Goal: Task Accomplishment & Management: Manage account settings

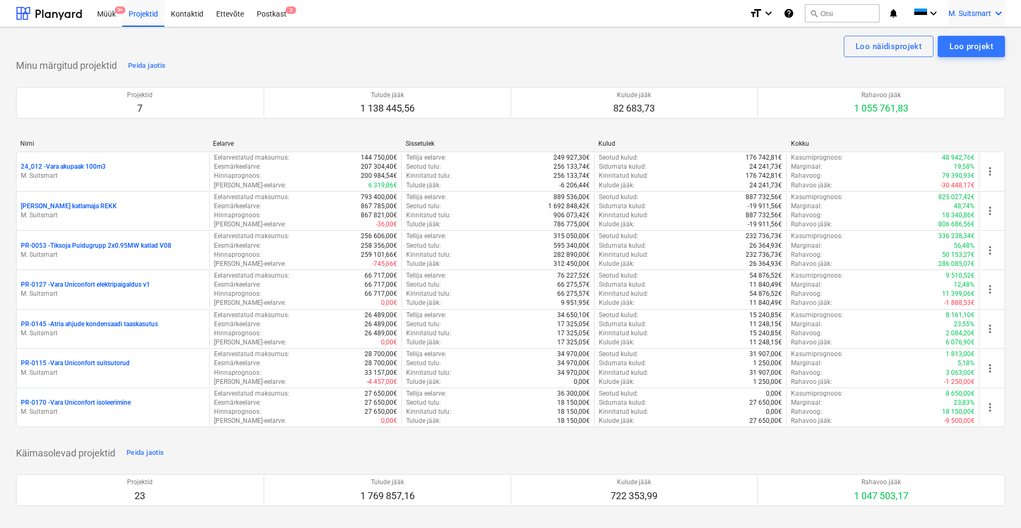
click at [974, 10] on span "M. Suitsmart" at bounding box center [969, 13] width 43 height 9
click at [404, 83] on div at bounding box center [510, 264] width 1021 height 528
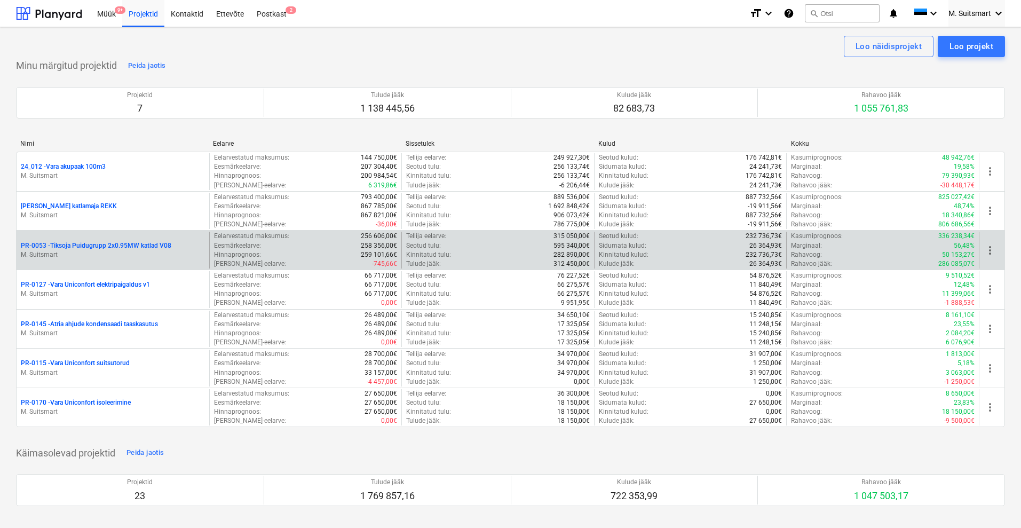
click at [64, 244] on p "PR-0053 - Tiksoja Puidugrupp 2x0.95MW katlad V08" at bounding box center [96, 245] width 150 height 9
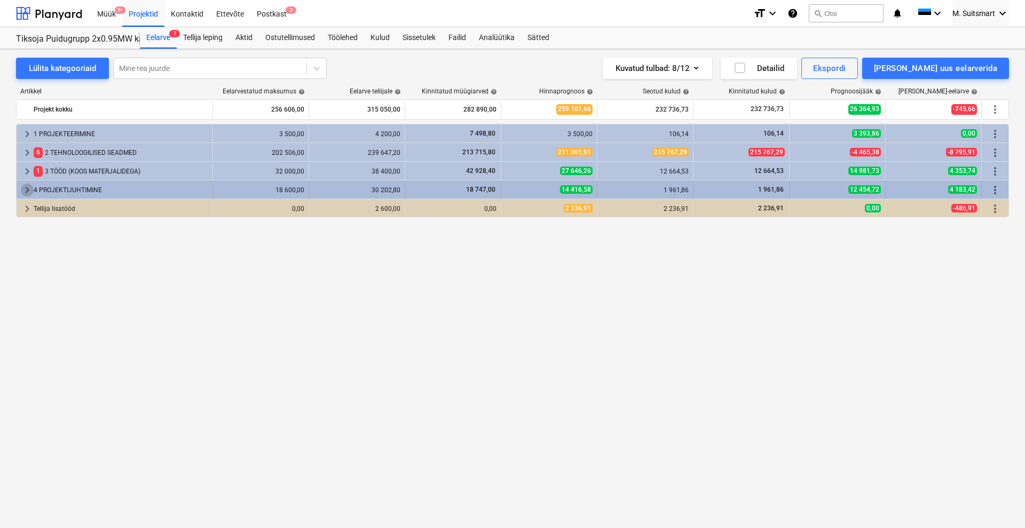
click at [23, 187] on span "keyboard_arrow_right" at bounding box center [27, 190] width 13 height 13
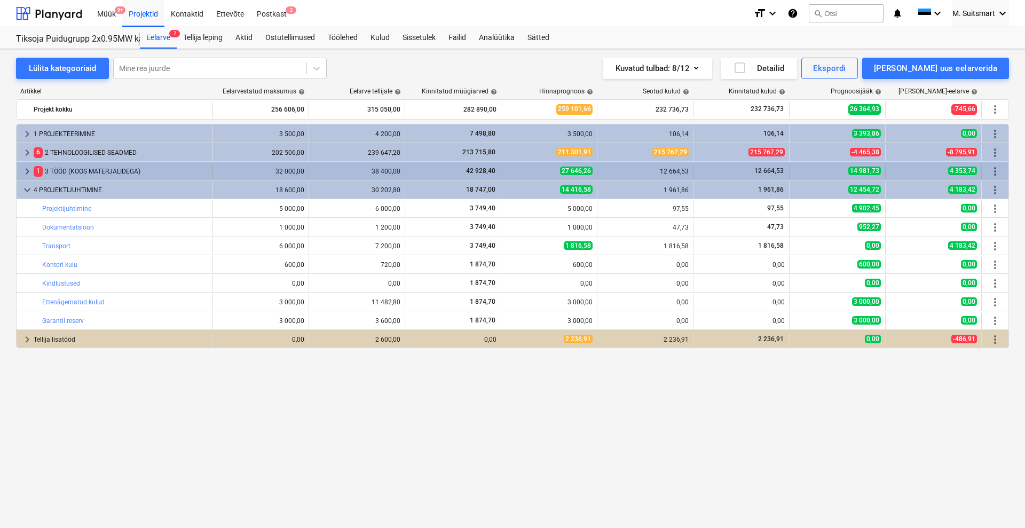
click at [25, 172] on span "keyboard_arrow_right" at bounding box center [27, 171] width 13 height 13
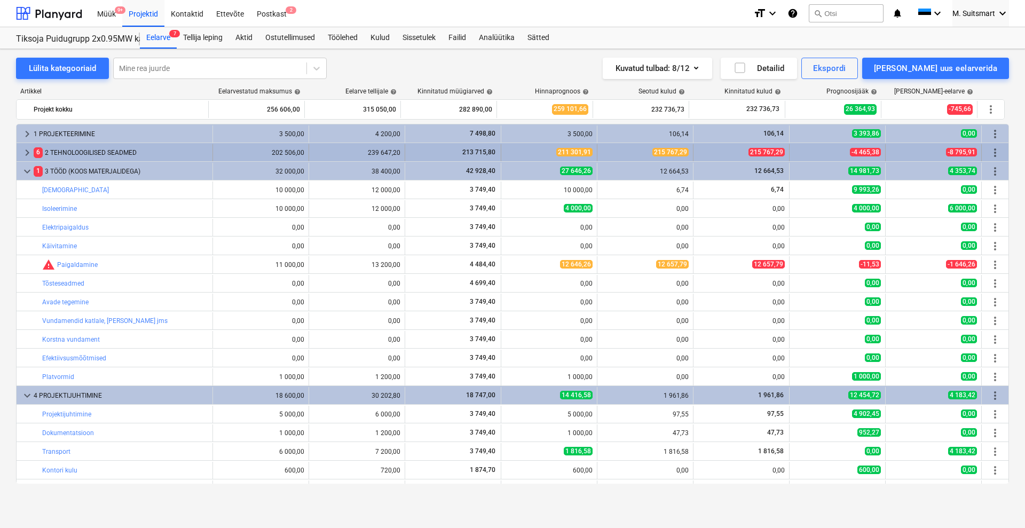
click at [28, 150] on span "keyboard_arrow_right" at bounding box center [27, 152] width 13 height 13
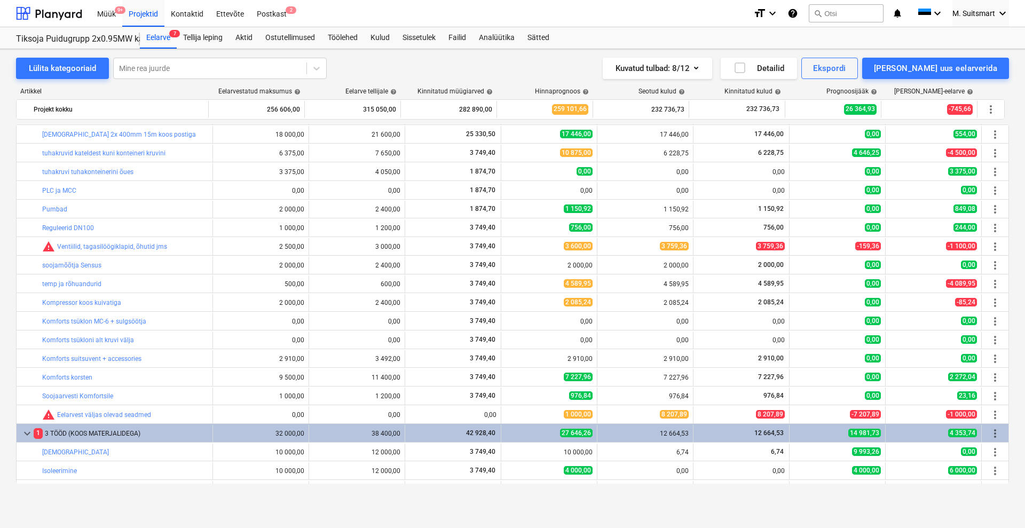
scroll to position [288, 0]
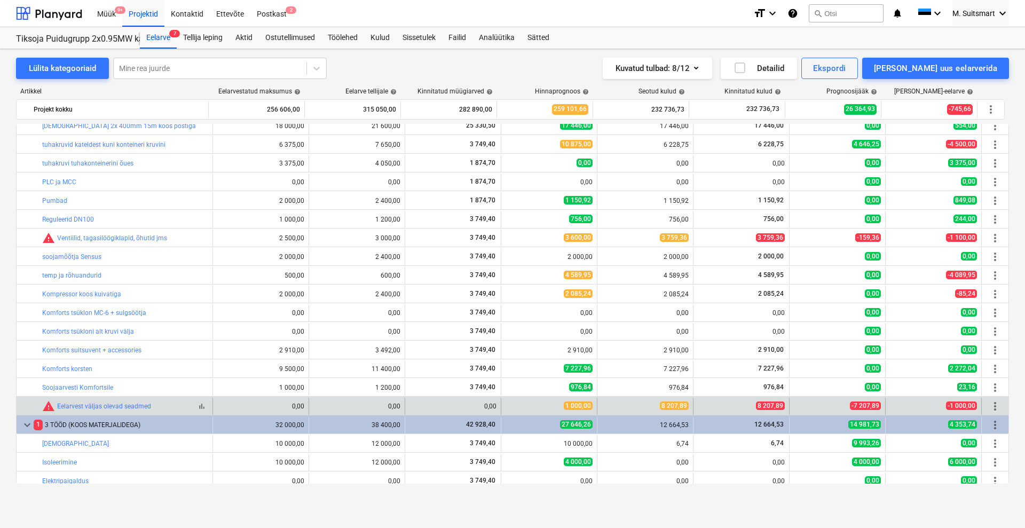
drag, startPoint x: 53, startPoint y: 407, endPoint x: 164, endPoint y: 401, distance: 110.6
click at [164, 400] on div "bar_chart warning Eelarvest väljas olevad seadmed" at bounding box center [125, 406] width 166 height 13
drag, startPoint x: 158, startPoint y: 408, endPoint x: 55, endPoint y: 403, distance: 103.6
click at [55, 403] on div "bar_chart warning Eelarvest väljas olevad seadmed" at bounding box center [125, 406] width 166 height 13
copy link "Eelarvest väljas olevad seadmed"
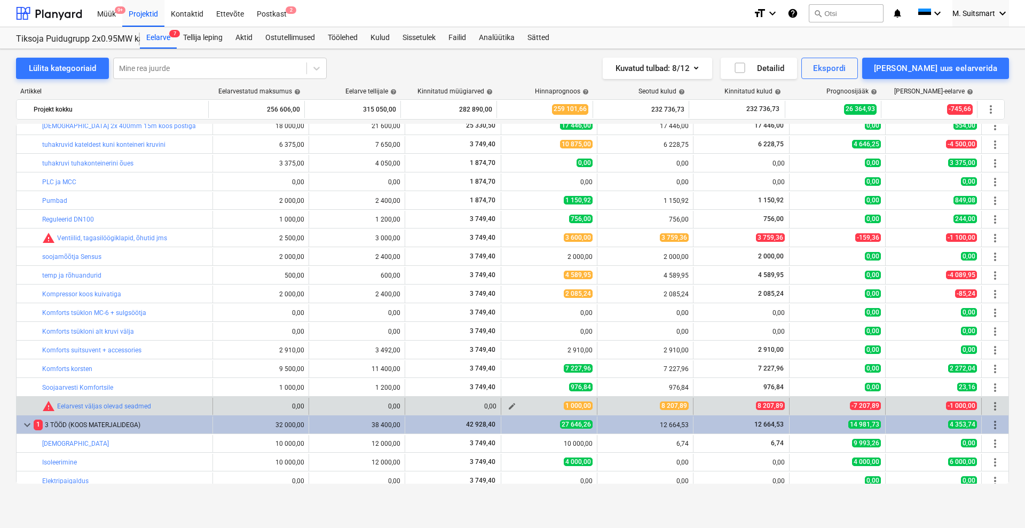
click at [507, 407] on span "edit" at bounding box center [511, 406] width 9 height 9
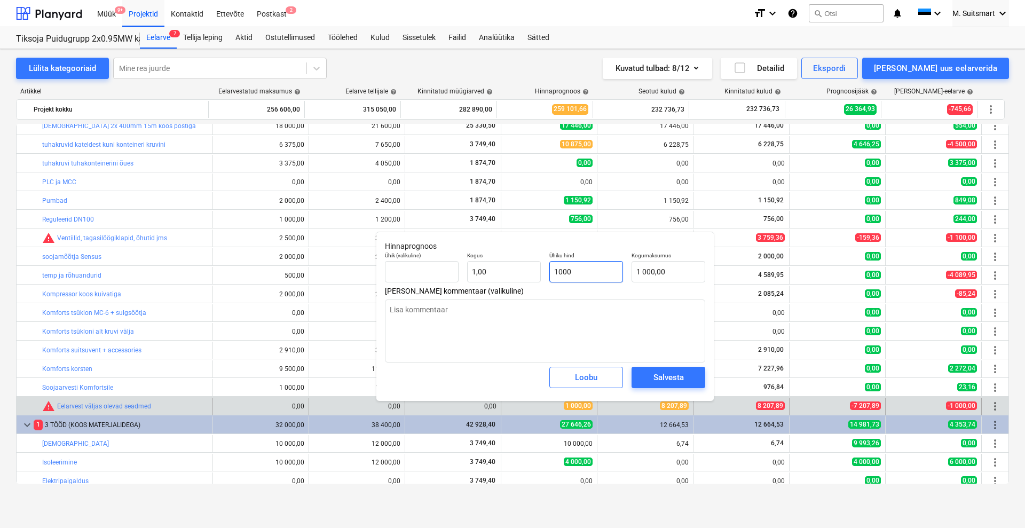
click at [567, 271] on input "1000" at bounding box center [586, 271] width 74 height 21
type input "10000"
type textarea "x"
type input "10 000,00"
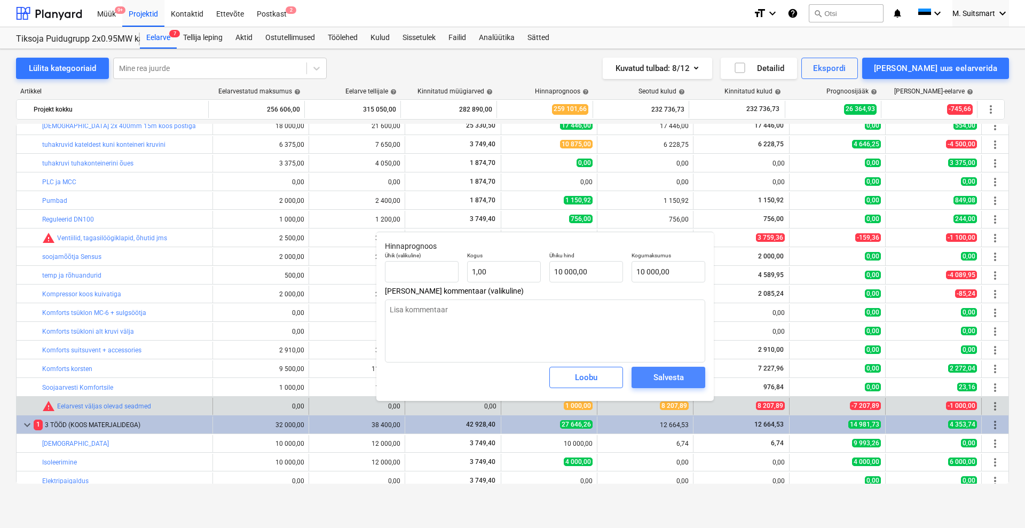
click at [657, 382] on div "Salvesta" at bounding box center [668, 377] width 30 height 14
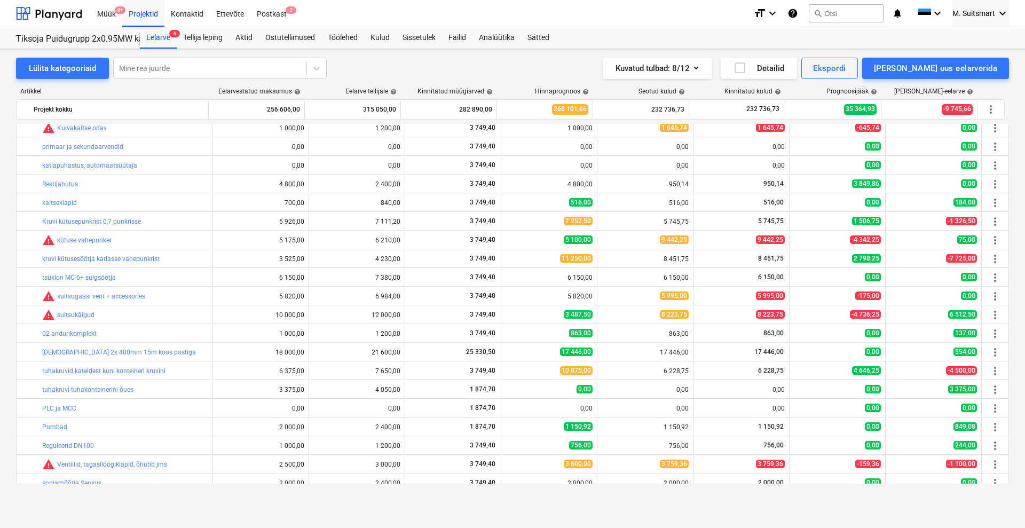
scroll to position [0, 0]
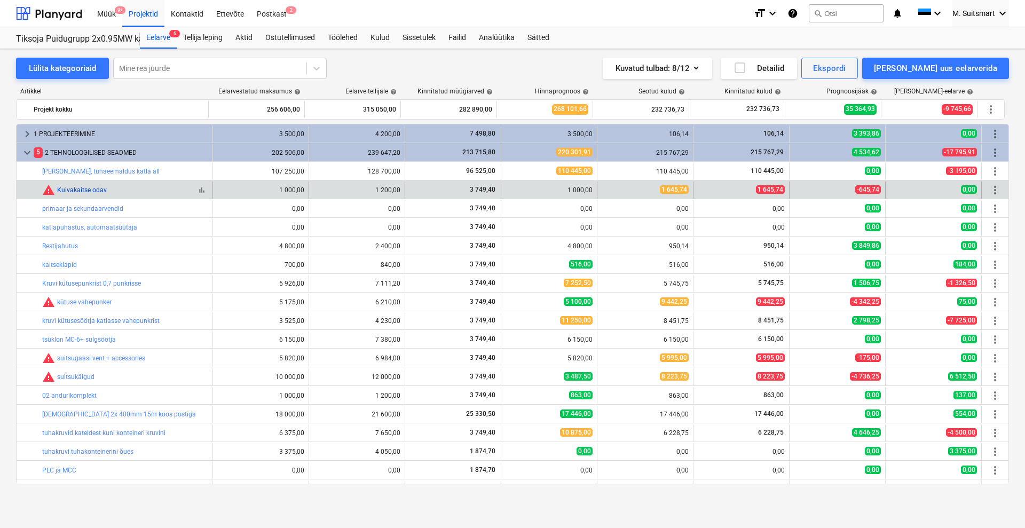
click at [74, 192] on link "Kuivakaitse odav" at bounding box center [82, 189] width 50 height 7
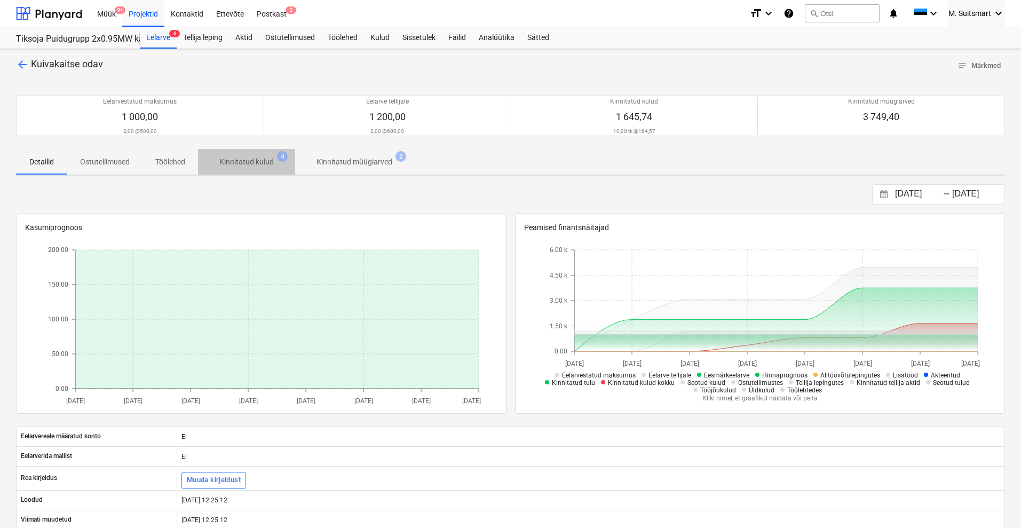
click at [261, 164] on p "Kinnitatud kulud" at bounding box center [246, 161] width 54 height 11
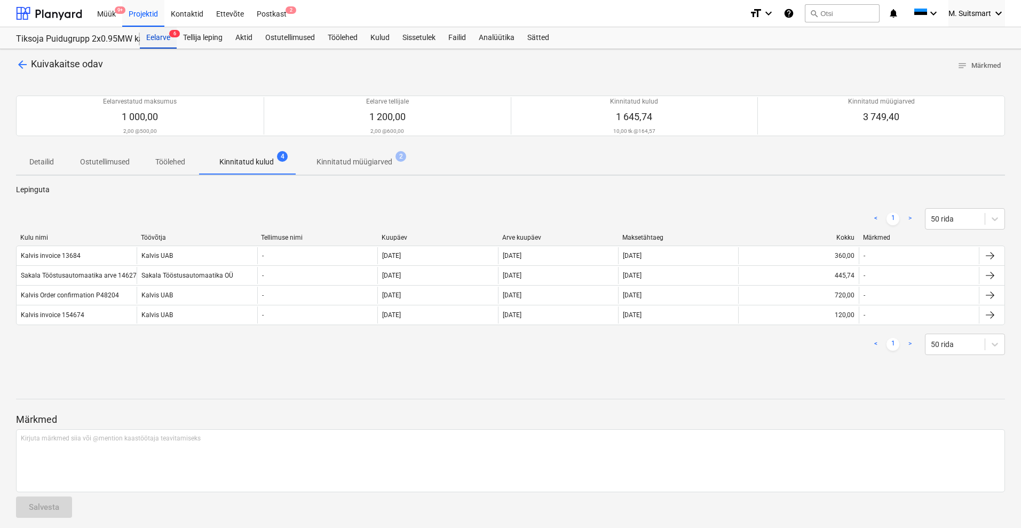
click at [160, 35] on div "Eelarve 6" at bounding box center [158, 37] width 37 height 21
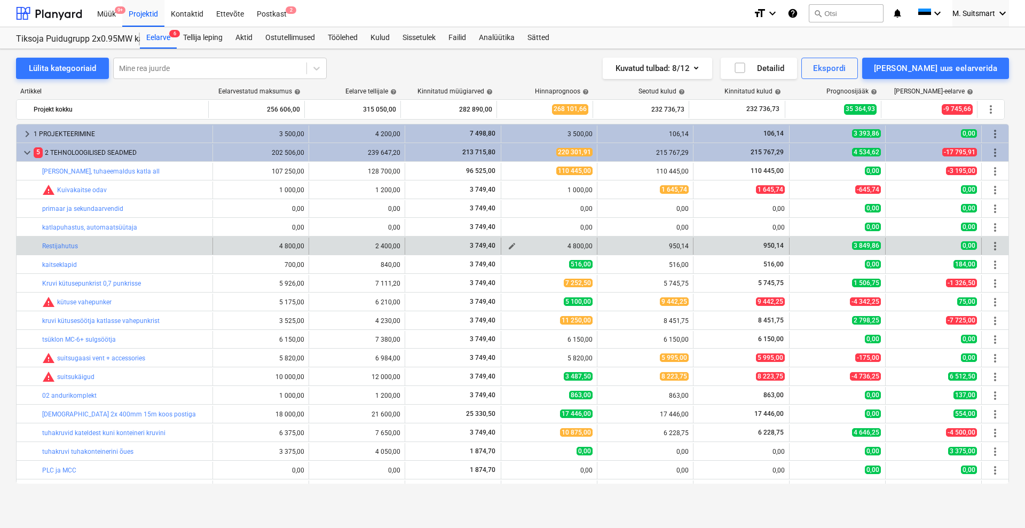
click at [522, 246] on div "4 800,00" at bounding box center [548, 245] width 87 height 7
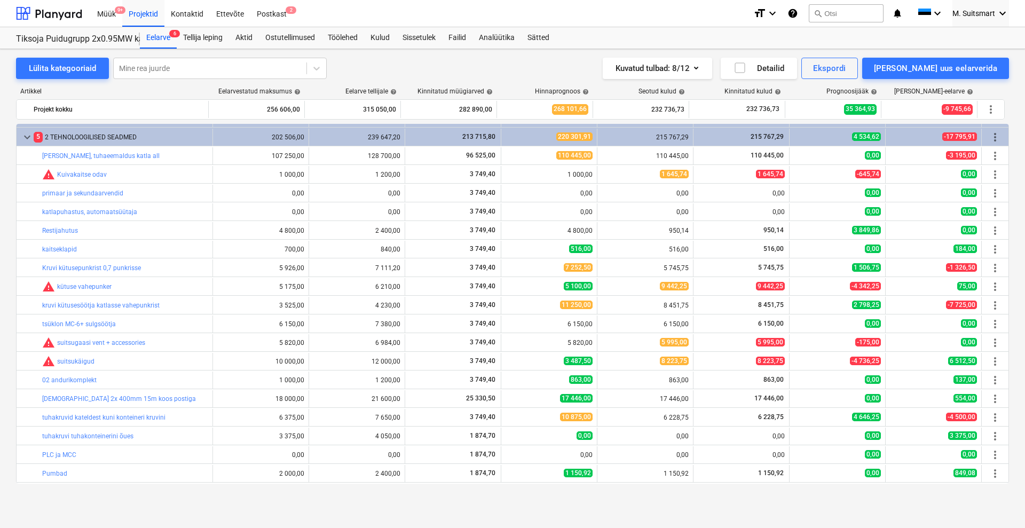
scroll to position [7, 0]
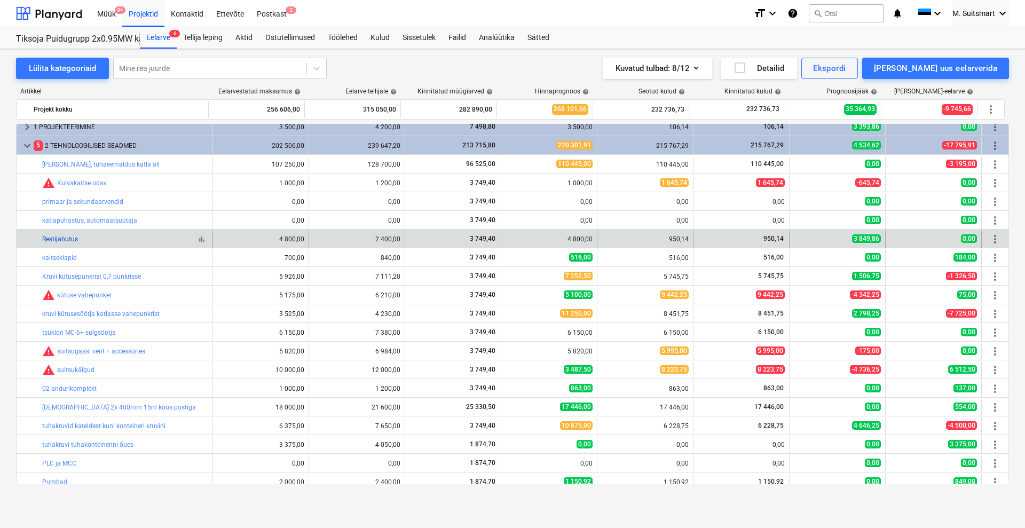
click at [47, 240] on link "Restijahutus" at bounding box center [60, 238] width 36 height 7
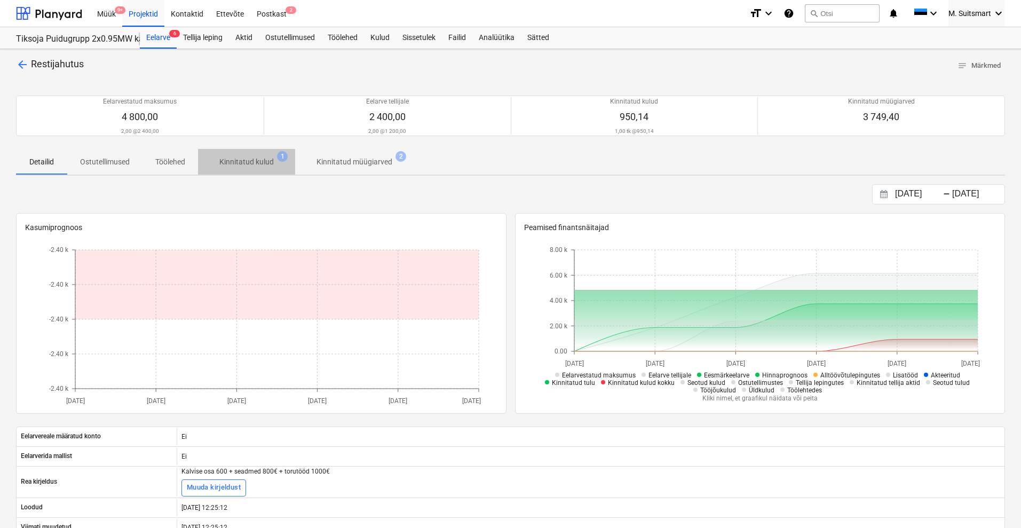
click at [253, 157] on p "Kinnitatud kulud" at bounding box center [246, 161] width 54 height 11
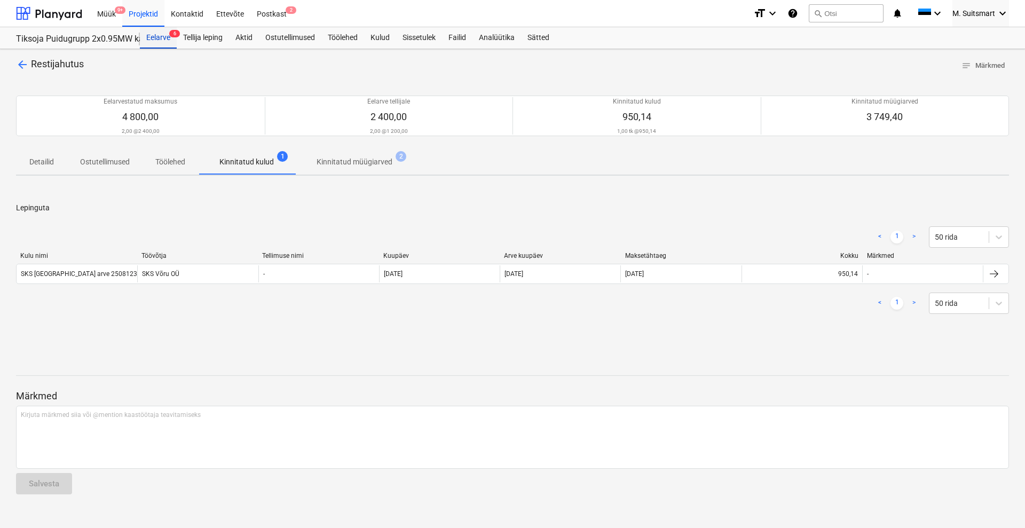
click at [159, 37] on div "Eelarve 6" at bounding box center [158, 37] width 37 height 21
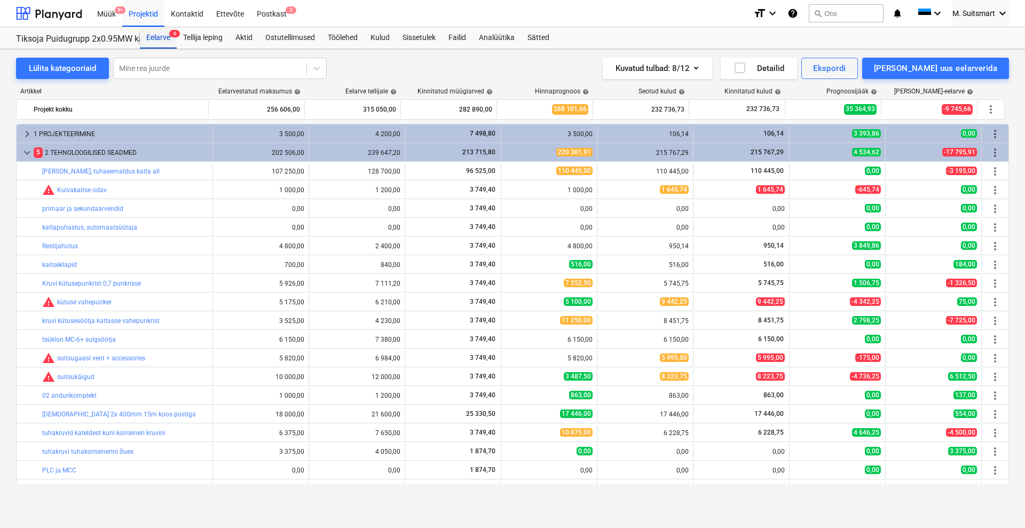
scroll to position [7, 0]
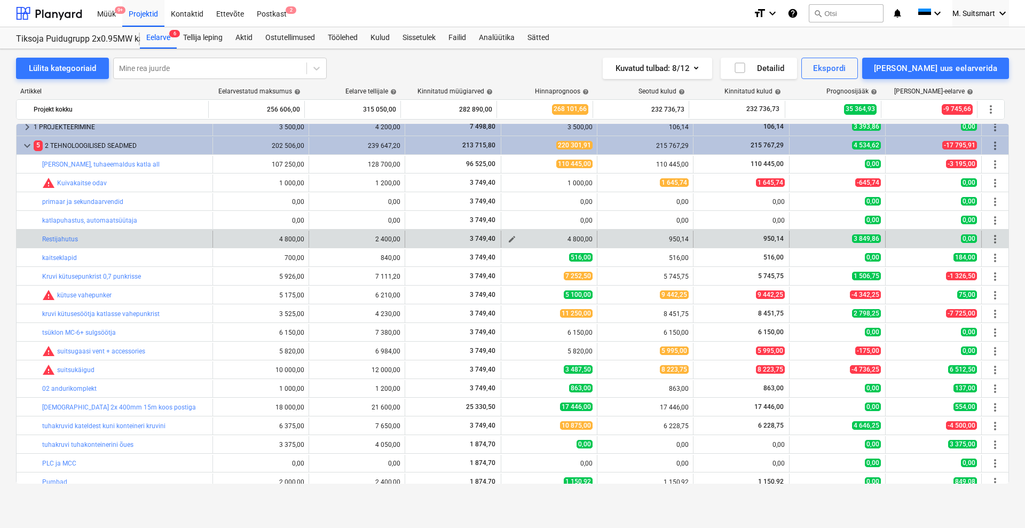
click at [507, 239] on span "edit" at bounding box center [511, 239] width 9 height 9
type textarea "x"
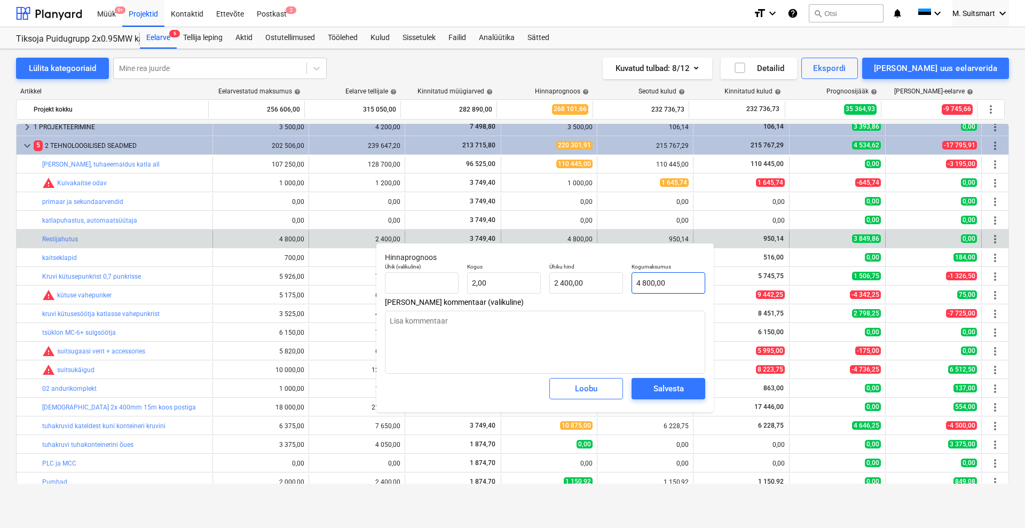
type input "4800"
drag, startPoint x: 686, startPoint y: 284, endPoint x: 597, endPoint y: 285, distance: 89.1
click at [597, 285] on div "Ühik (valikuline) Kogus 2,00 Ühiku hind 2 400,00 Kogumaksumus 4800" at bounding box center [544, 278] width 329 height 39
type textarea "x"
type input "1"
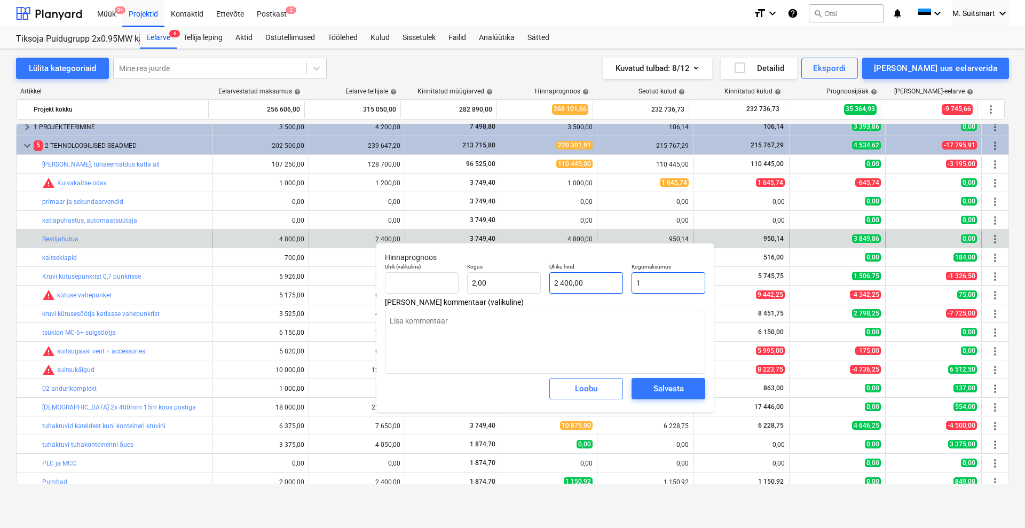
type input "0,50"
type textarea "x"
type input "10"
type input "5,00"
type textarea "x"
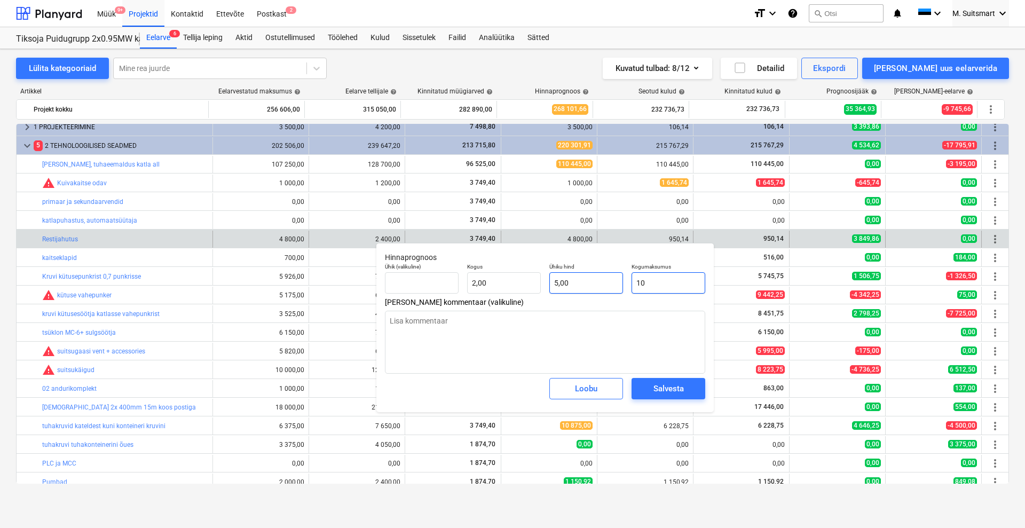
type input "100"
type input "50,00"
type textarea "x"
type input "1000"
type input "500,00"
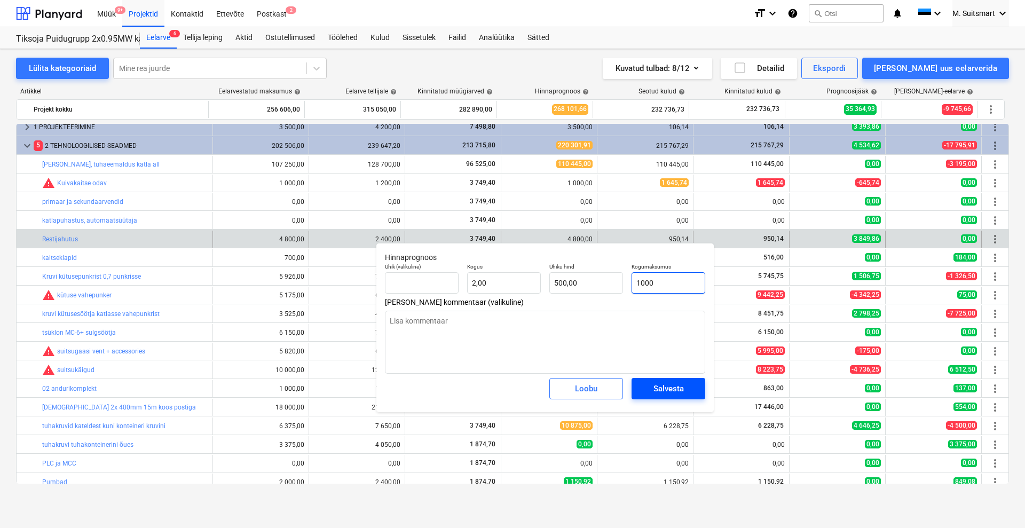
type input "1000"
type textarea "x"
type input "1 000,00"
click at [681, 389] on div "Salvesta" at bounding box center [668, 389] width 30 height 14
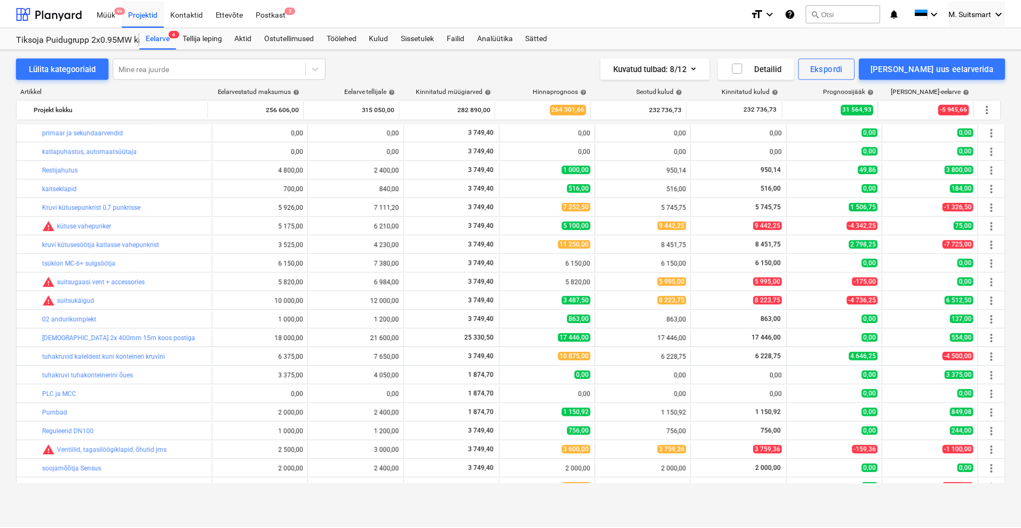
scroll to position [86, 0]
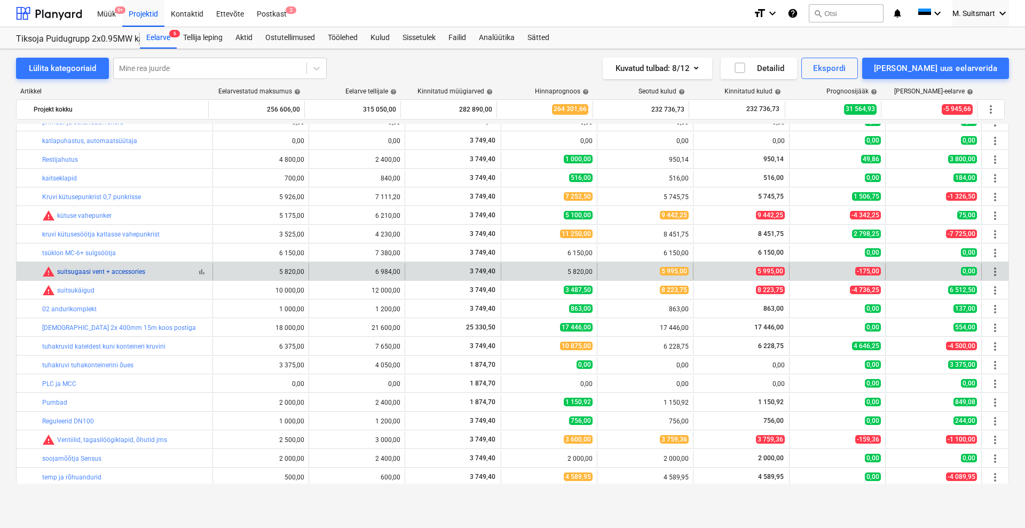
click at [126, 272] on link "suitsugaasi vent + accessories" at bounding box center [101, 271] width 88 height 7
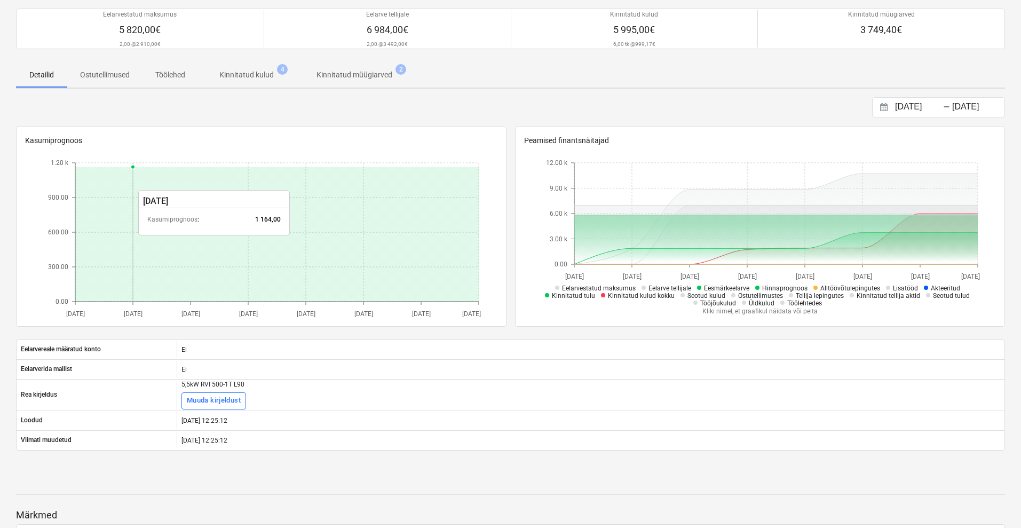
click at [126, 272] on icon at bounding box center [276, 233] width 403 height 134
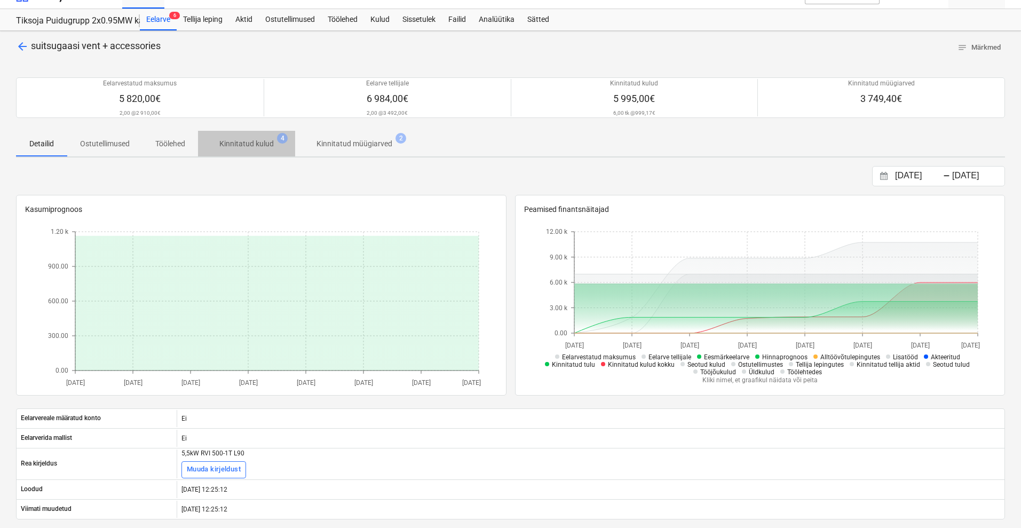
click at [243, 133] on button "Kinnitatud kulud 4" at bounding box center [246, 144] width 97 height 26
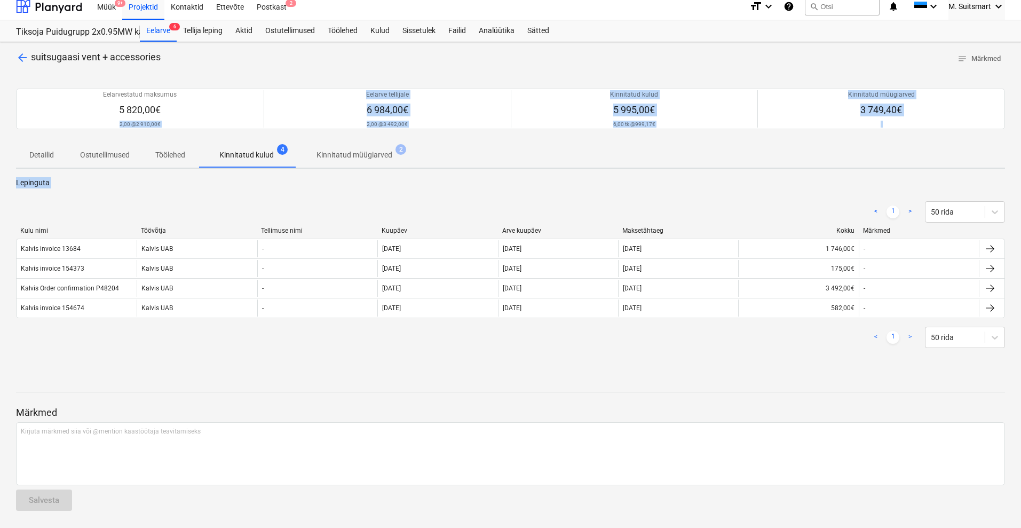
drag, startPoint x: 243, startPoint y: 133, endPoint x: 273, endPoint y: 219, distance: 91.0
click at [273, 219] on div "arrow_back suitsugaasi vent + accessories notes Märkmed Eelarvestatud maksumus …" at bounding box center [510, 285] width 1021 height 486
click at [160, 32] on div "Eelarve 6" at bounding box center [158, 30] width 37 height 21
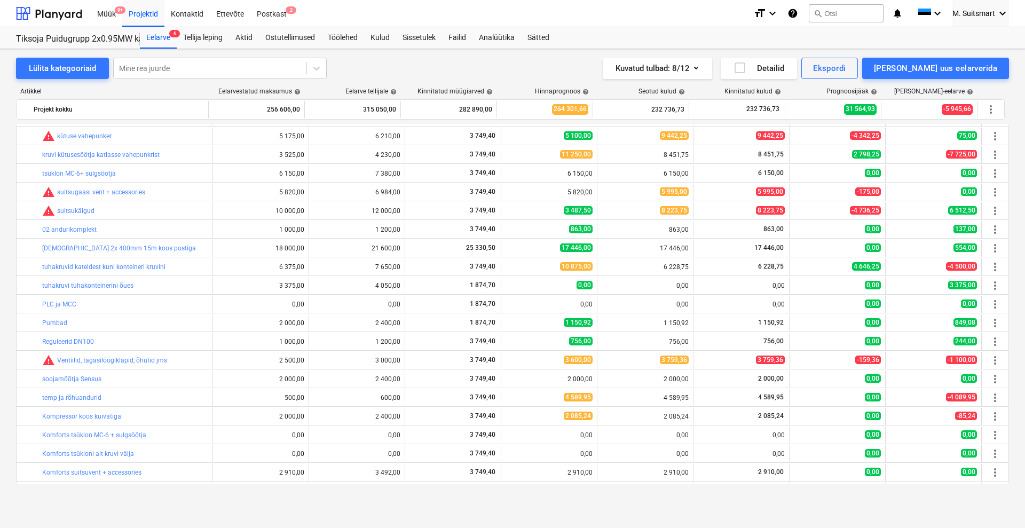
scroll to position [166, 0]
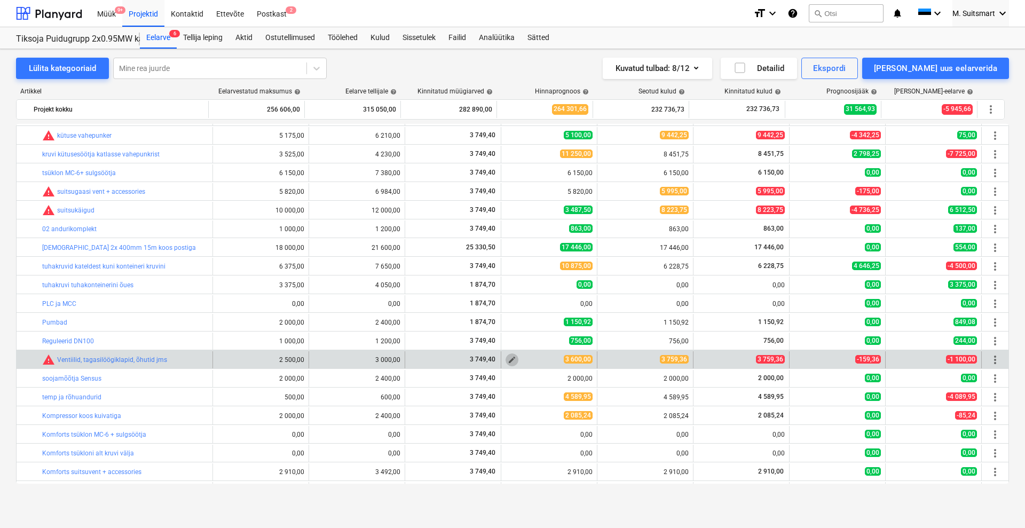
click at [507, 357] on span "edit" at bounding box center [511, 359] width 9 height 9
type textarea "x"
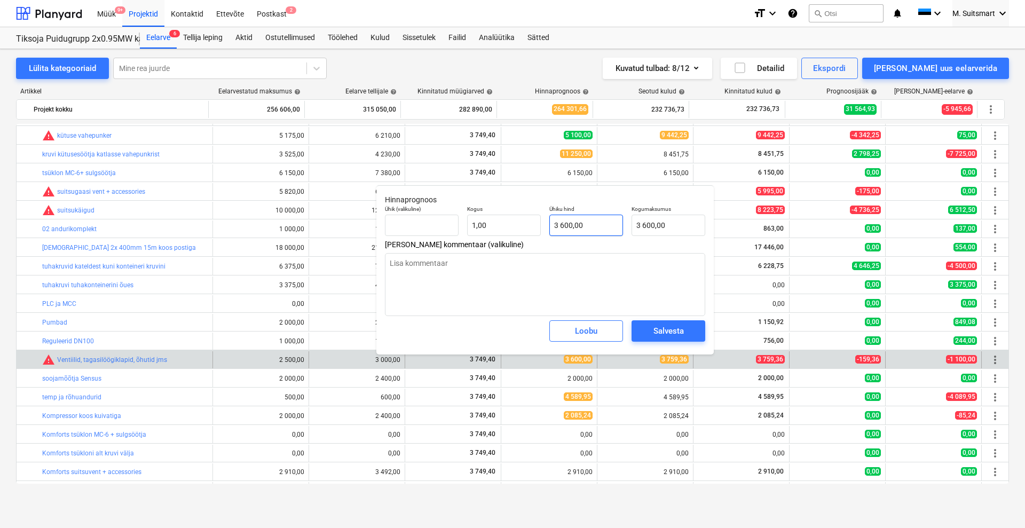
type input "3600"
drag, startPoint x: 567, startPoint y: 229, endPoint x: 545, endPoint y: 239, distance: 23.4
click at [546, 239] on div "Ühiku hind 3600" at bounding box center [586, 220] width 82 height 39
type textarea "x"
type input "40"
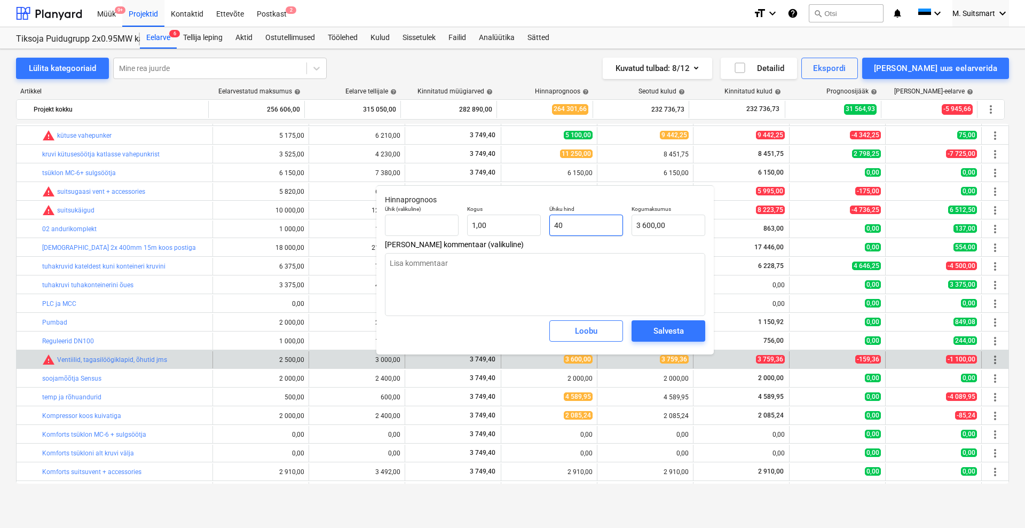
type input "40,00"
type textarea "x"
type input "400"
type input "400,00"
type textarea "x"
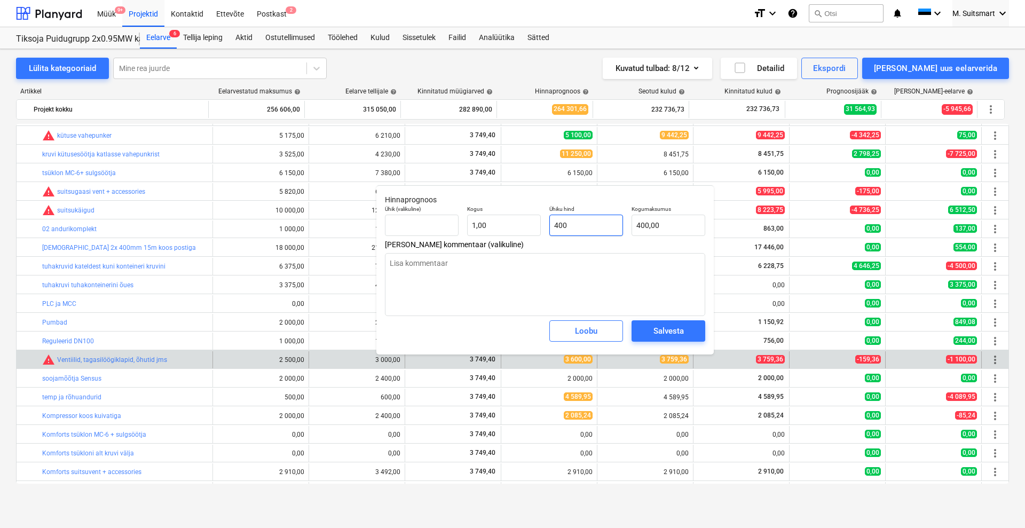
type input "4000"
type input "4 000,00"
type input "4000"
type textarea "x"
type input "4 000,00"
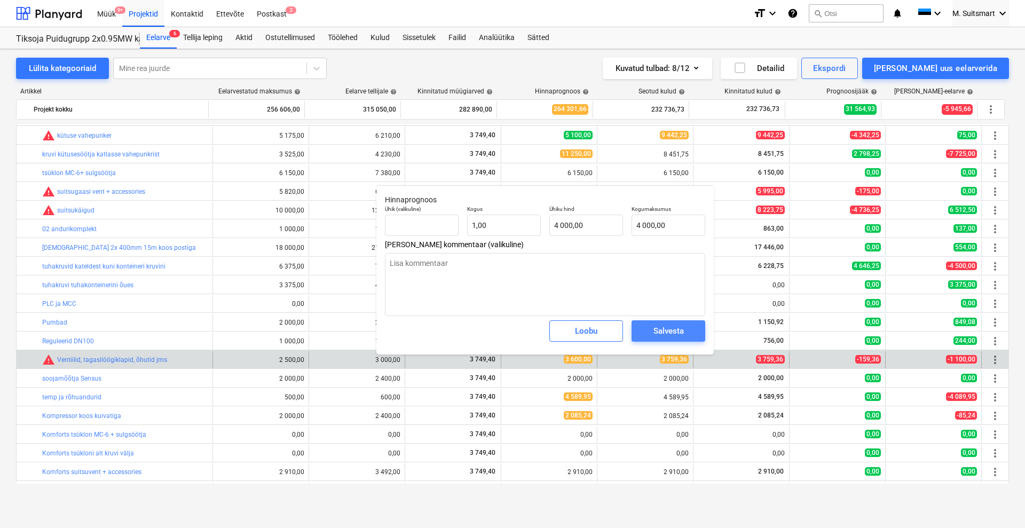
click at [665, 329] on div "Salvesta" at bounding box center [668, 331] width 30 height 14
type textarea "x"
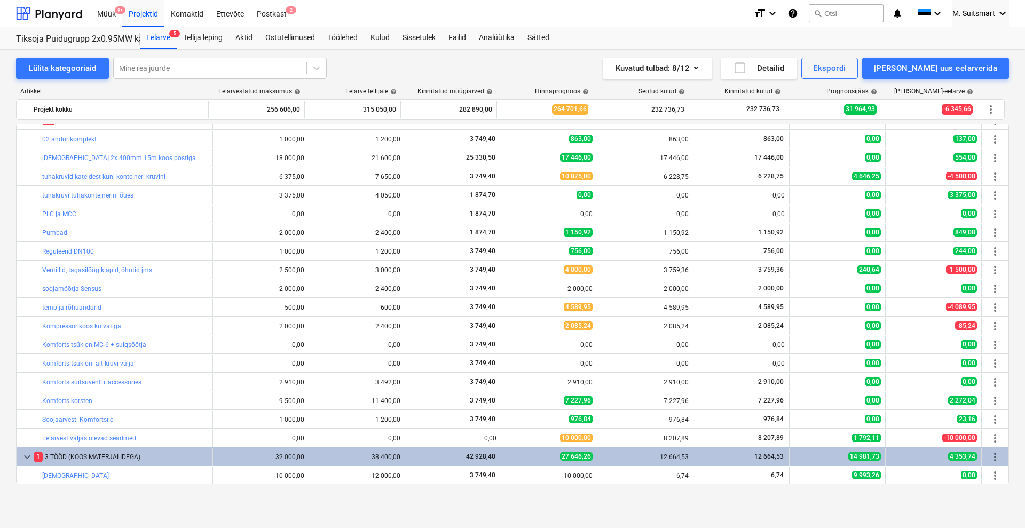
scroll to position [312, 0]
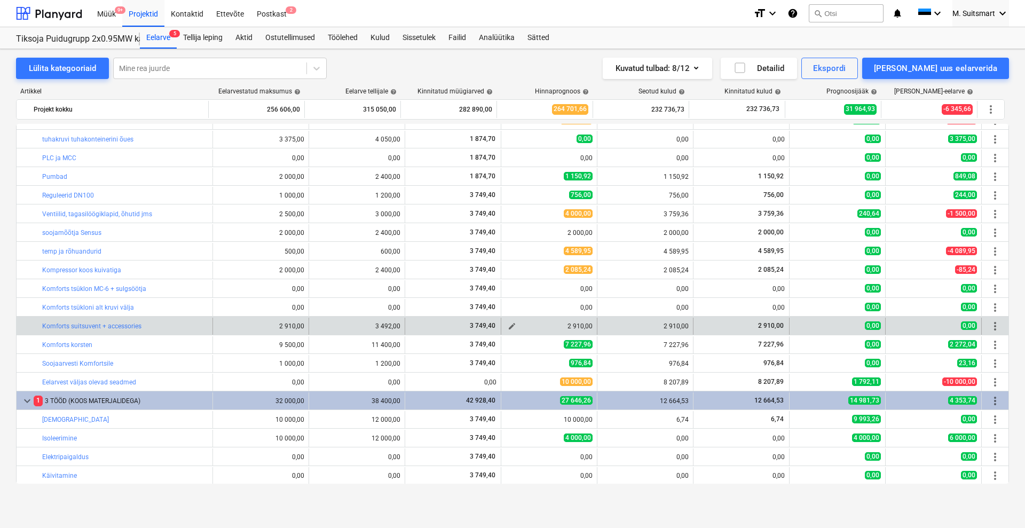
click at [555, 323] on div "2 910,00" at bounding box center [548, 325] width 87 height 7
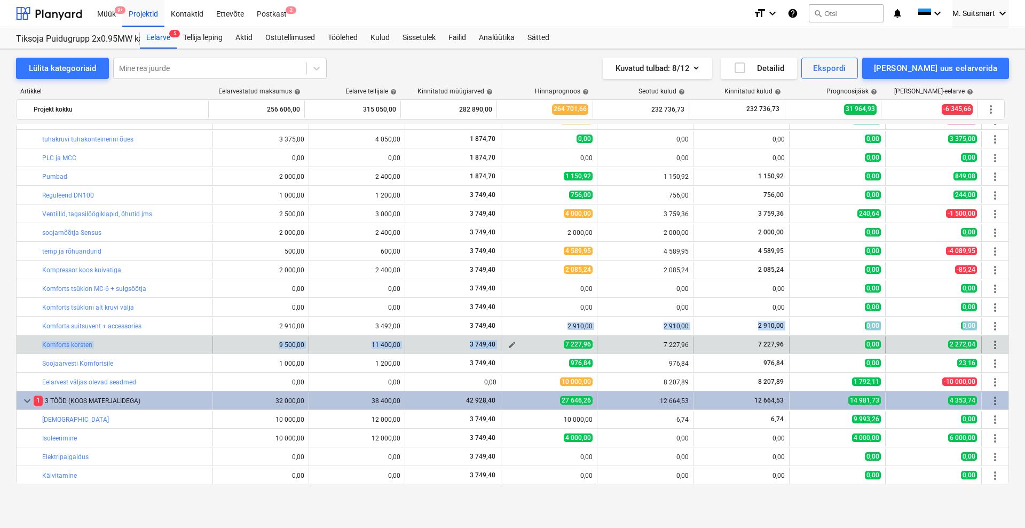
drag, startPoint x: 554, startPoint y: 323, endPoint x: 552, endPoint y: 343, distance: 19.8
click at [552, 343] on div "keyboard_arrow_right 1 PROJEKTEERIMINE 3 500,00 4 200,00 7 498,80 3 500,00 106,…" at bounding box center [512, 297] width 993 height 971
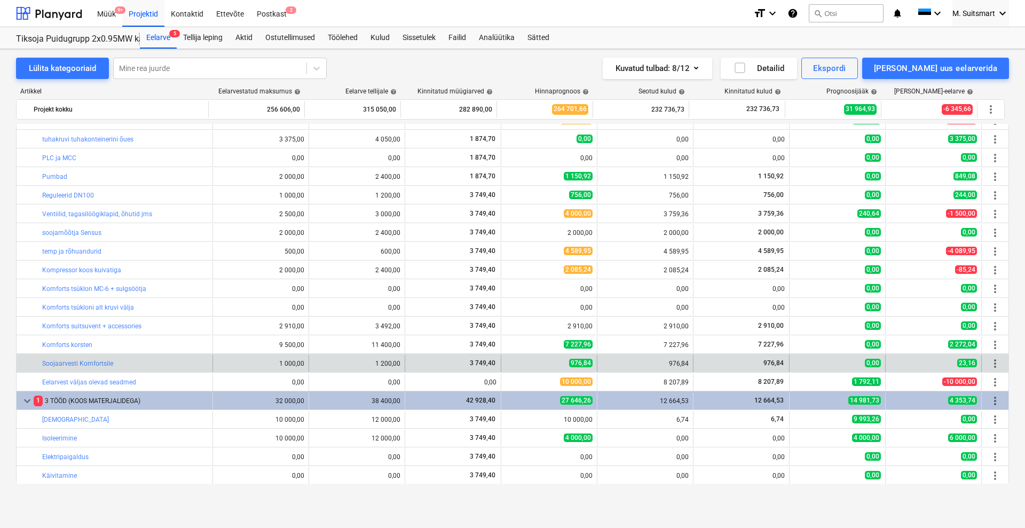
click at [648, 368] on div "976,84" at bounding box center [644, 363] width 87 height 17
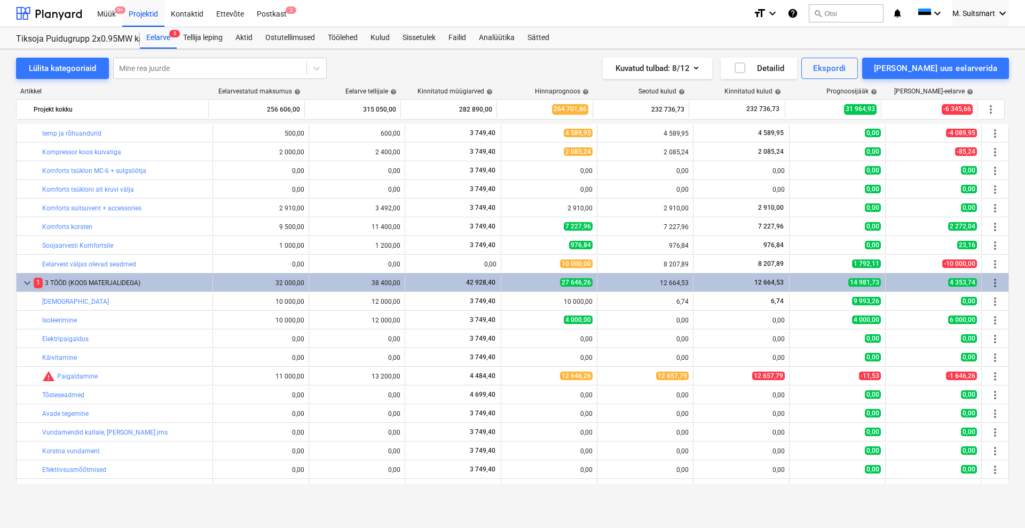
scroll to position [431, 0]
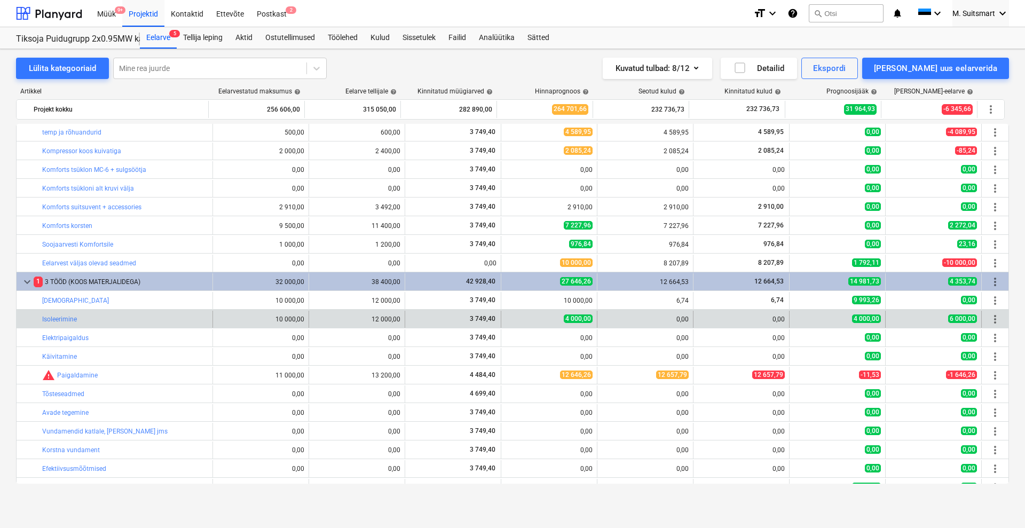
click at [597, 319] on div "0,00" at bounding box center [645, 319] width 96 height 17
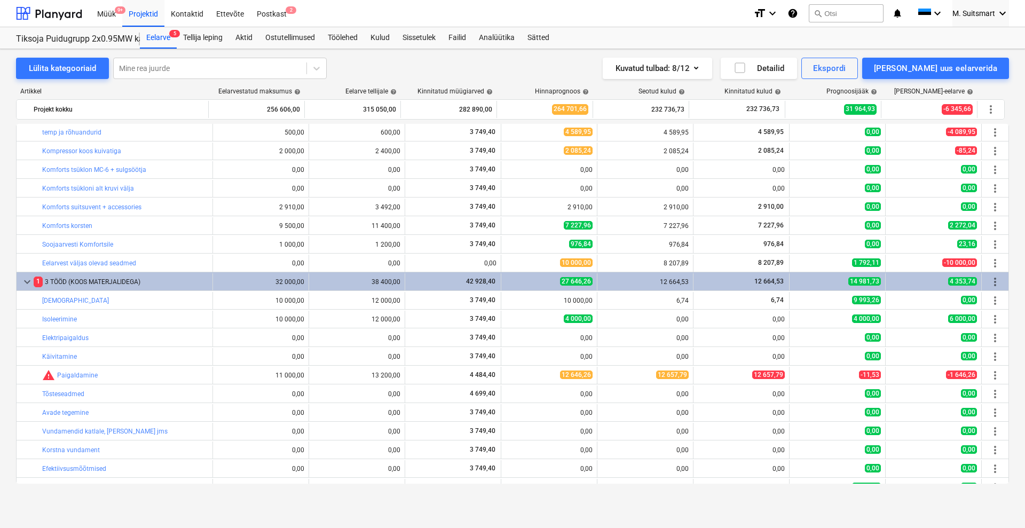
scroll to position [464, 0]
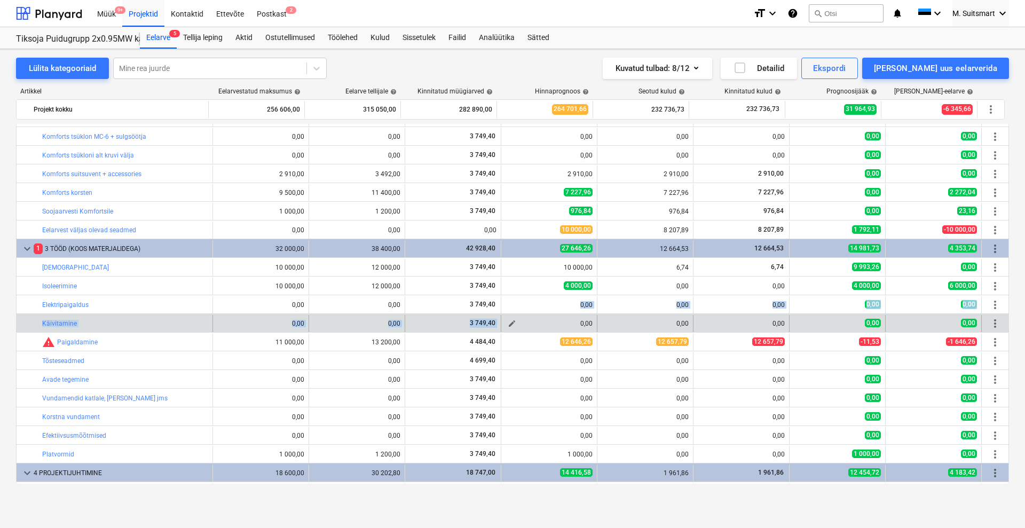
drag, startPoint x: 578, startPoint y: 303, endPoint x: 576, endPoint y: 327, distance: 23.6
click at [576, 327] on div "bar_chart primaar ja sekundaarvendid 0,00 edit 0,00 3 749,40 edit 0,00 0,00 0,0…" at bounding box center [512, 145] width 993 height 971
click at [623, 324] on div "0,00" at bounding box center [644, 323] width 87 height 7
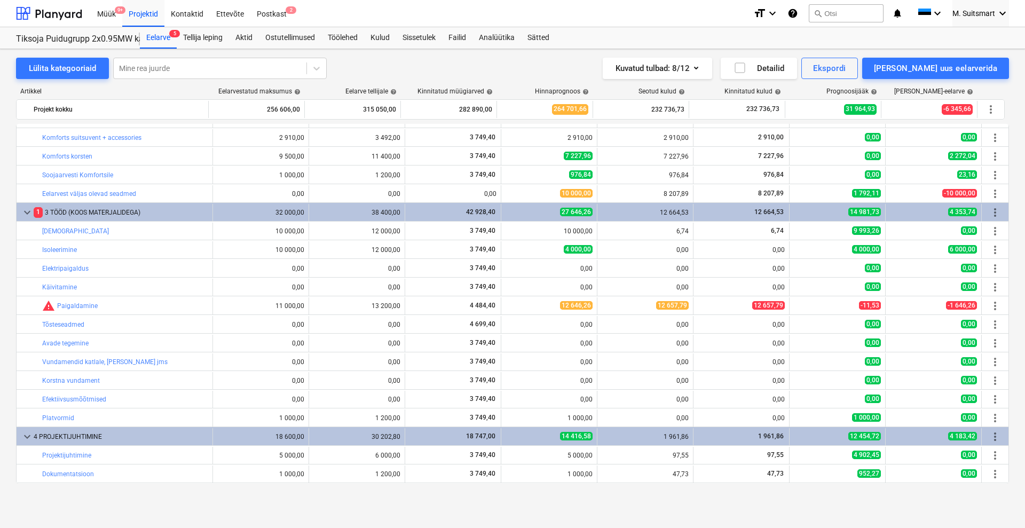
scroll to position [508, 0]
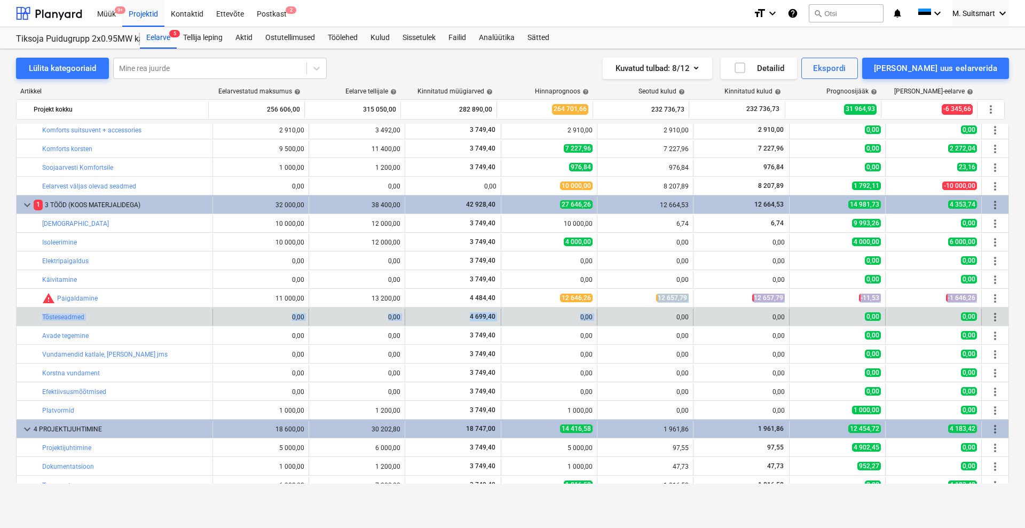
drag, startPoint x: 596, startPoint y: 298, endPoint x: 605, endPoint y: 322, distance: 25.7
click at [605, 322] on div "bar_chart kaitseklapid 700,00 edit 840,00 3 749,40 edit 516,00 516,00 516,00 0,…" at bounding box center [512, 101] width 993 height 971
click at [607, 320] on div "0,00" at bounding box center [644, 316] width 87 height 7
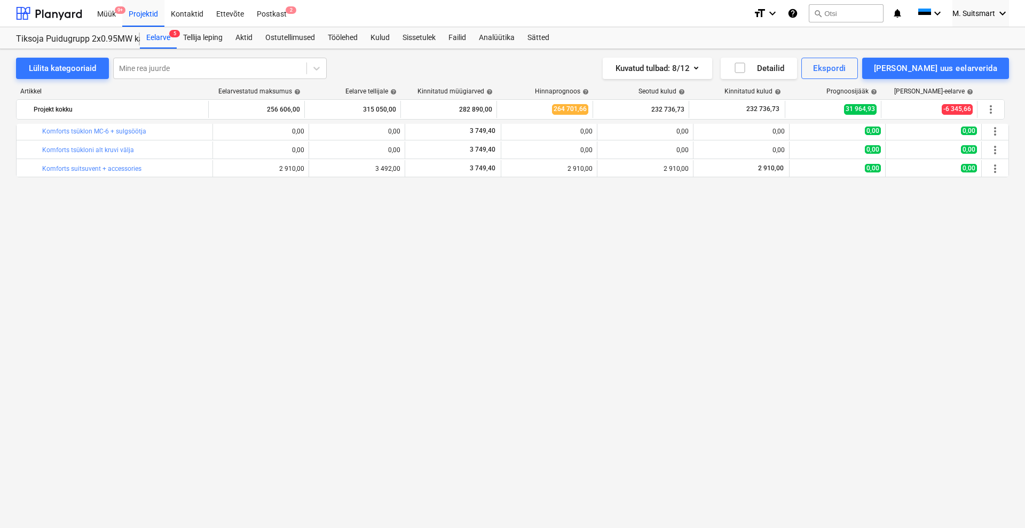
scroll to position [0, 0]
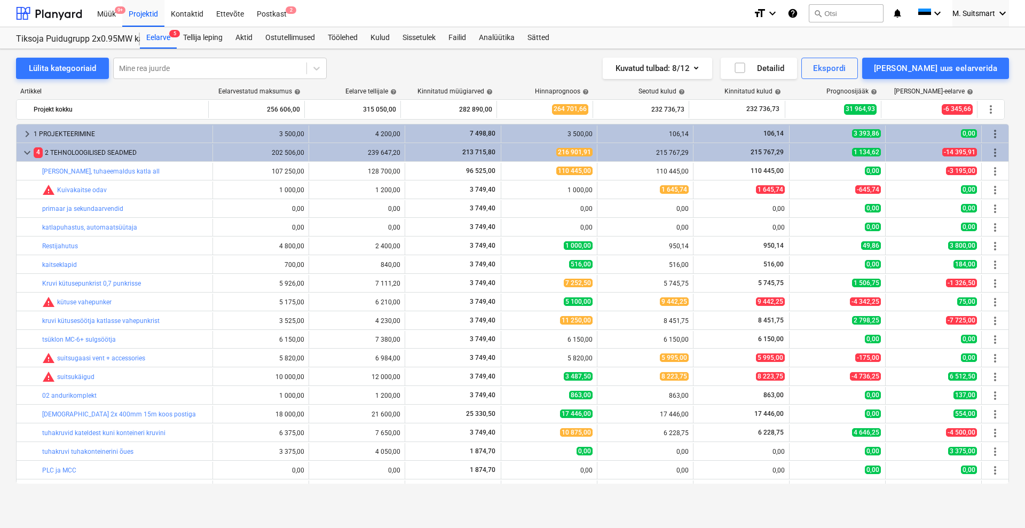
click at [606, 436] on div "6 228,75" at bounding box center [644, 432] width 87 height 7
click at [546, 68] on div "Kuvatud tulbad : 8/12 Detailid Ekspordi [PERSON_NAME] uus eelarverida" at bounding box center [738, 68] width 542 height 21
click at [48, 13] on div at bounding box center [49, 13] width 66 height 27
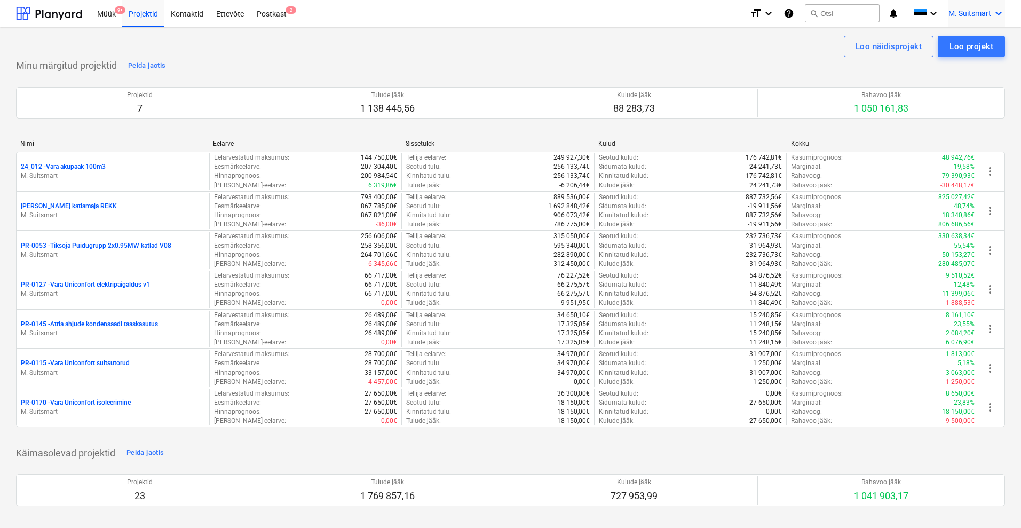
click at [990, 15] on span "M. Suitsmart" at bounding box center [969, 13] width 43 height 9
click at [957, 67] on div "MS [PERSON_NAME] Services OÜ" at bounding box center [953, 68] width 91 height 15
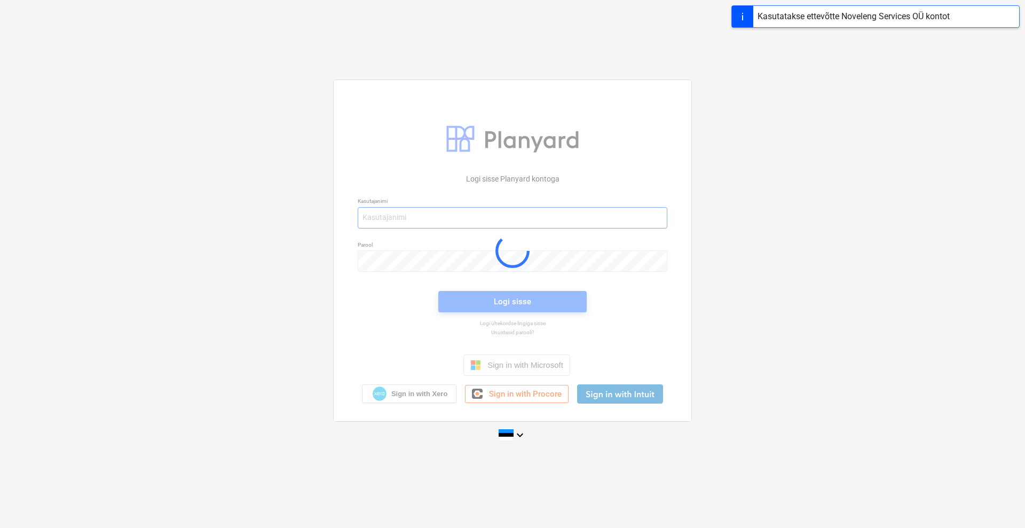
type input "[EMAIL_ADDRESS][DOMAIN_NAME]"
